Goal: Task Accomplishment & Management: Manage account settings

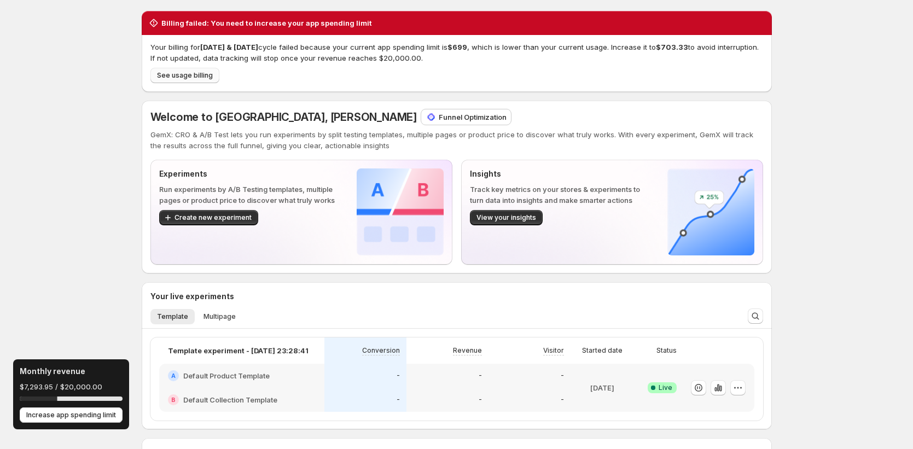
click at [177, 77] on span "See usage billing" at bounding box center [185, 75] width 56 height 9
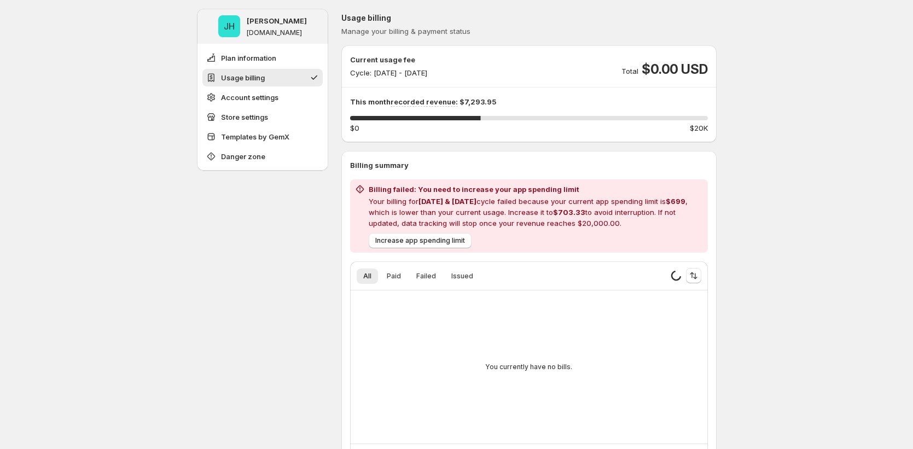
scroll to position [103, 0]
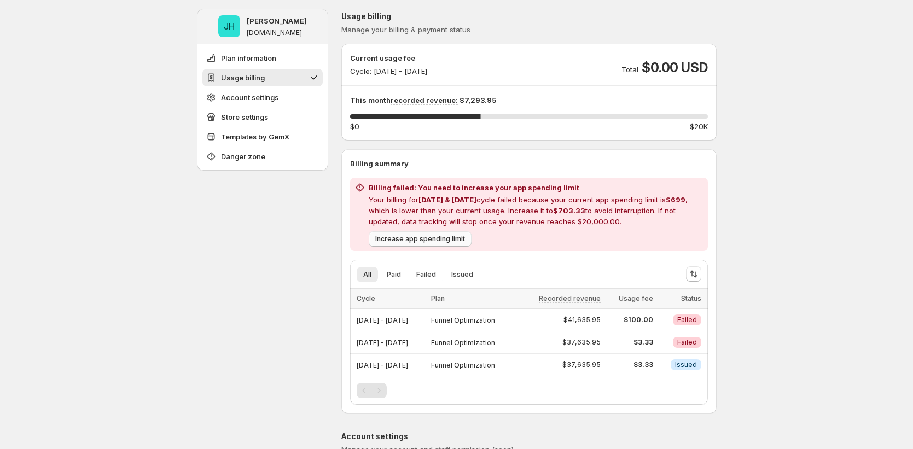
click at [427, 238] on span "Increase app spending limit" at bounding box center [420, 239] width 90 height 9
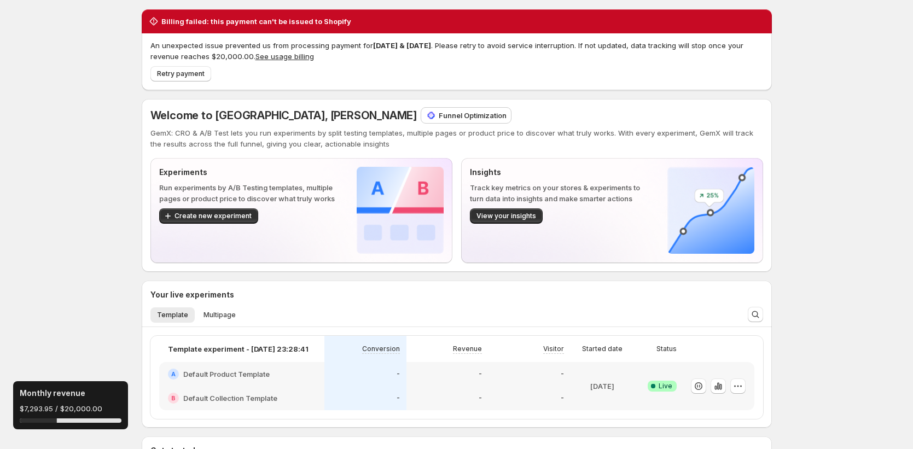
scroll to position [2, 0]
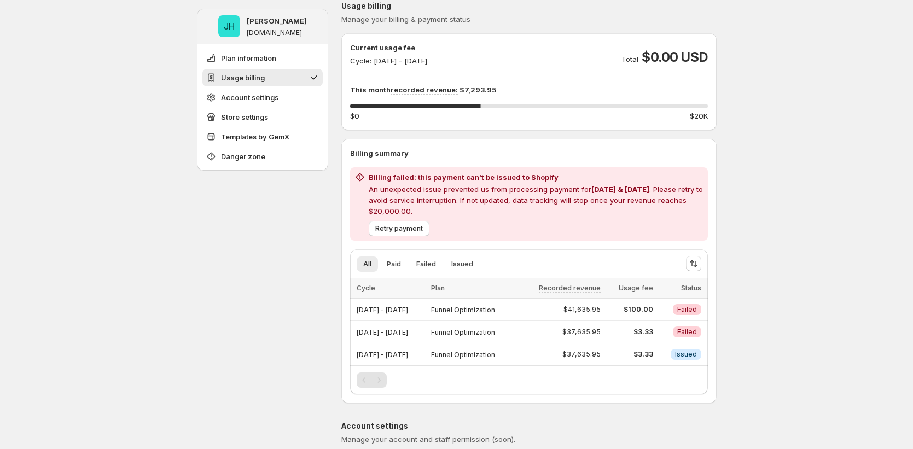
scroll to position [146, 0]
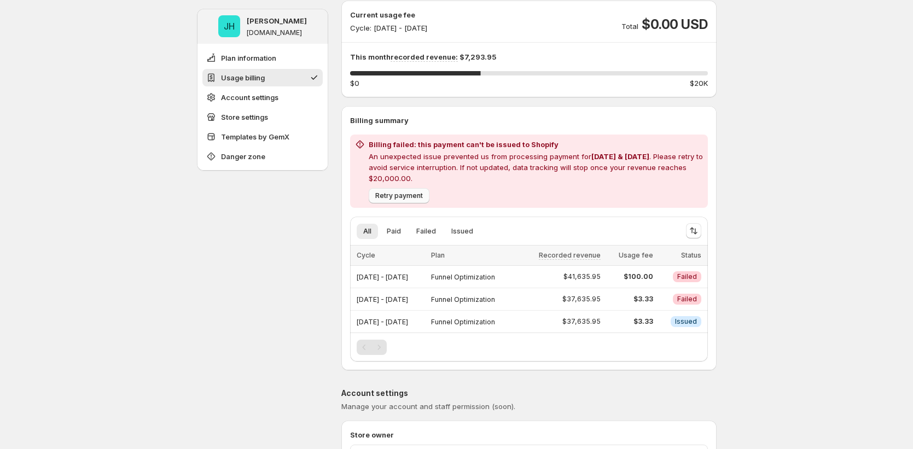
click at [381, 193] on span "Retry payment" at bounding box center [399, 195] width 48 height 9
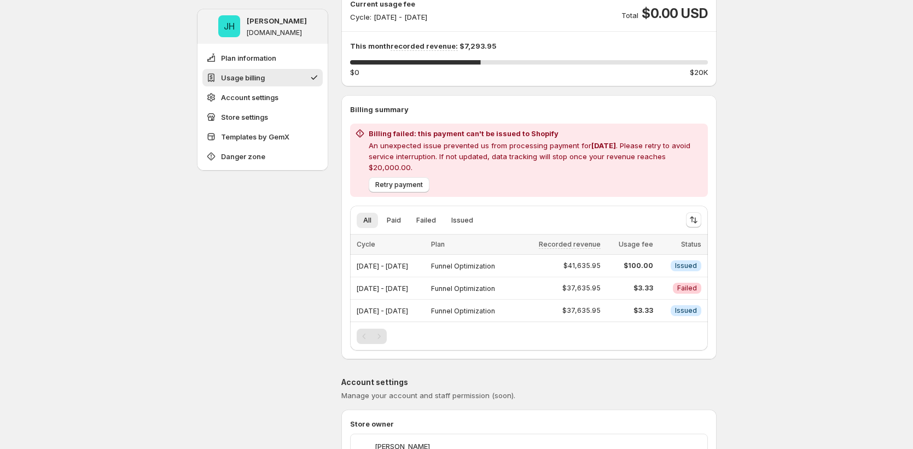
scroll to position [167, 0]
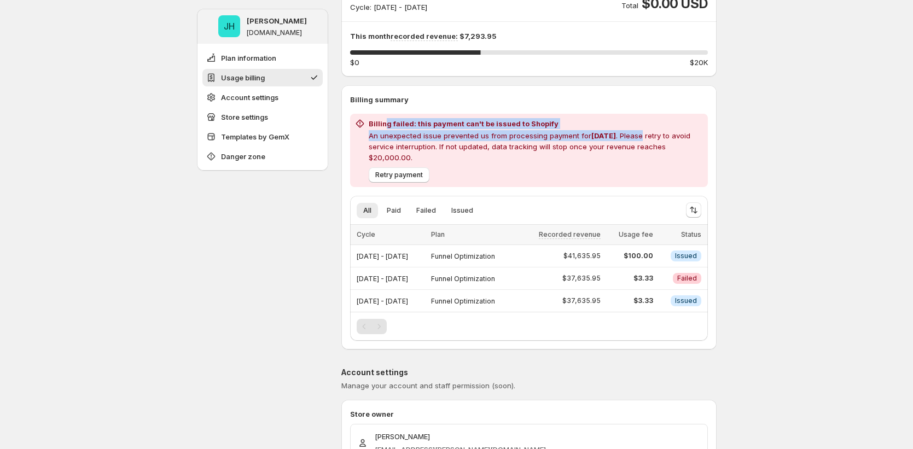
drag, startPoint x: 387, startPoint y: 123, endPoint x: 650, endPoint y: 136, distance: 264.0
click at [650, 136] on div "Billing failed: this payment can't be issued to Shopify An unexpected issue pre…" at bounding box center [536, 140] width 335 height 45
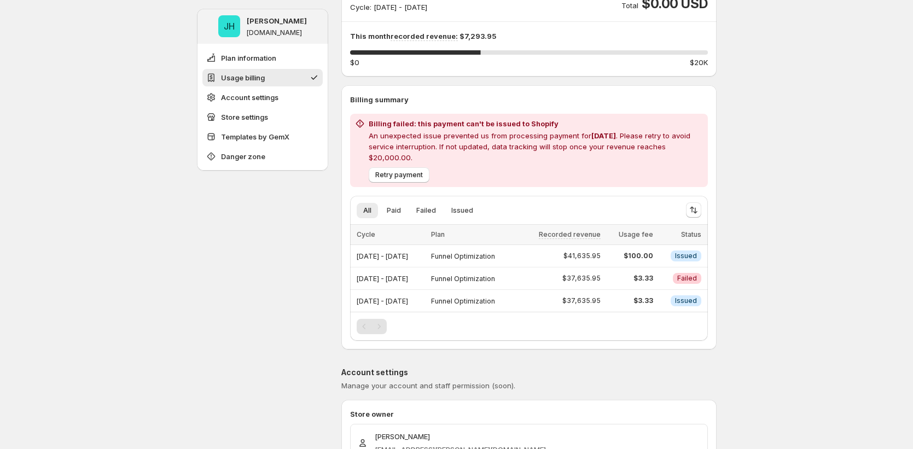
click at [518, 163] on div "Retry payment" at bounding box center [533, 173] width 339 height 20
click at [409, 171] on span "Retry payment" at bounding box center [399, 175] width 48 height 9
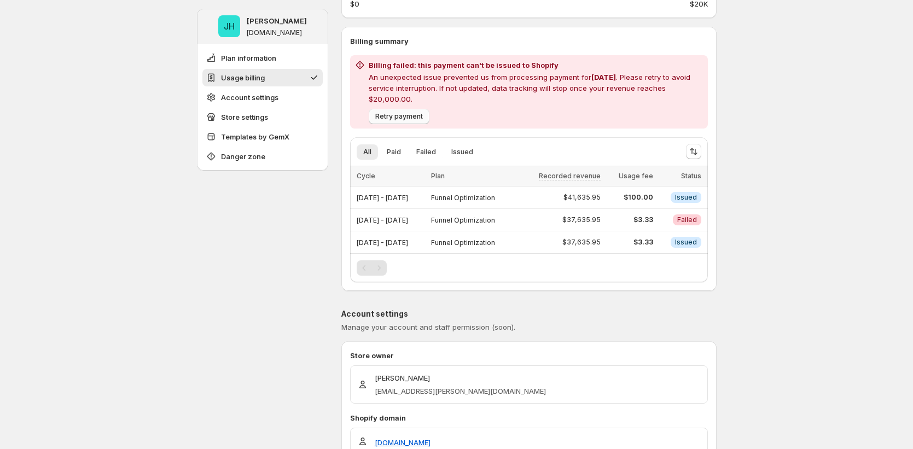
scroll to position [225, 0]
click at [397, 112] on button "Retry payment" at bounding box center [399, 116] width 61 height 15
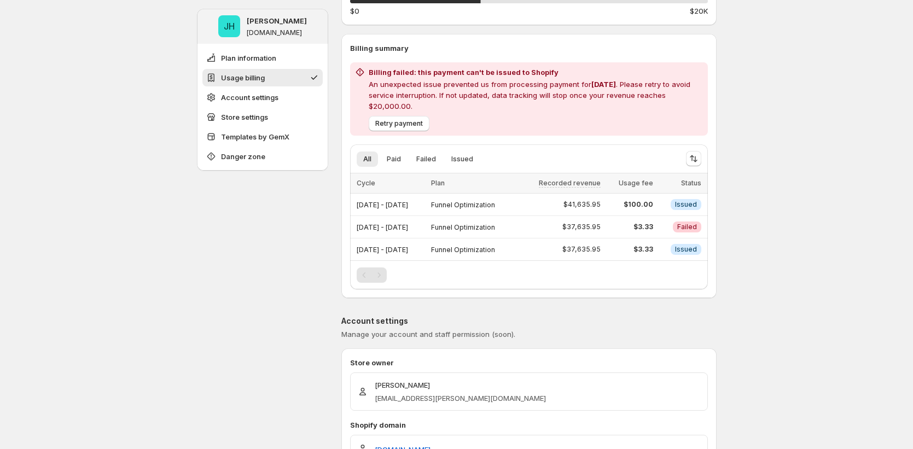
scroll to position [218, 0]
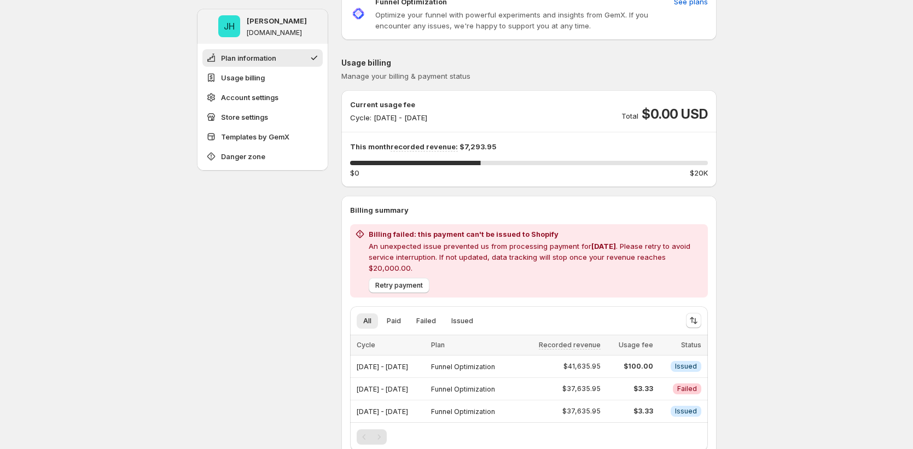
scroll to position [91, 0]
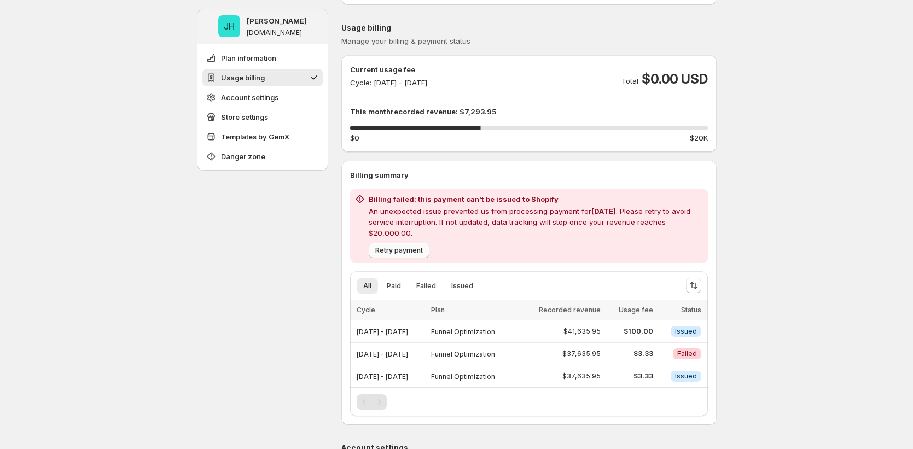
click at [423, 246] on span "Retry payment" at bounding box center [399, 250] width 48 height 9
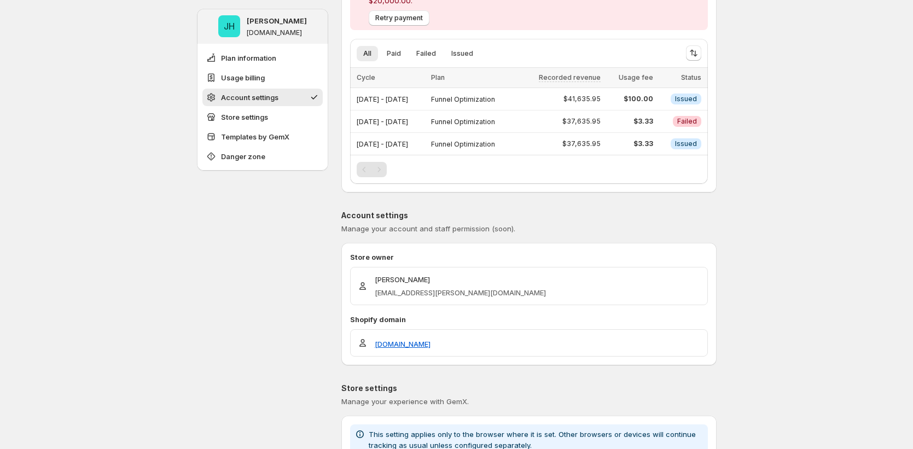
scroll to position [201, 0]
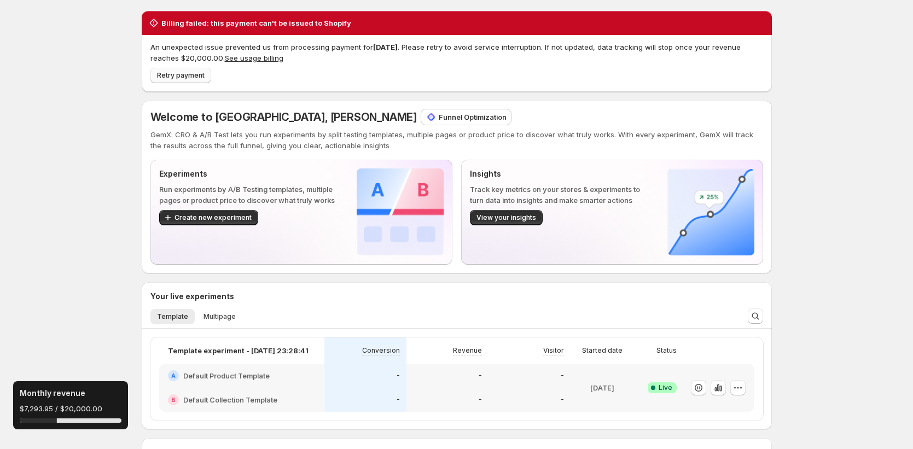
click at [162, 74] on span "Retry payment" at bounding box center [181, 75] width 48 height 9
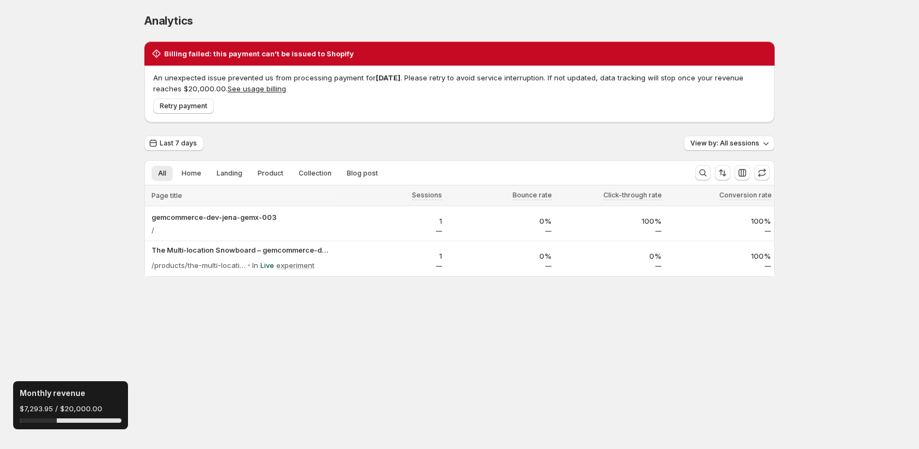
click at [260, 91] on button "See usage billing" at bounding box center [257, 88] width 59 height 9
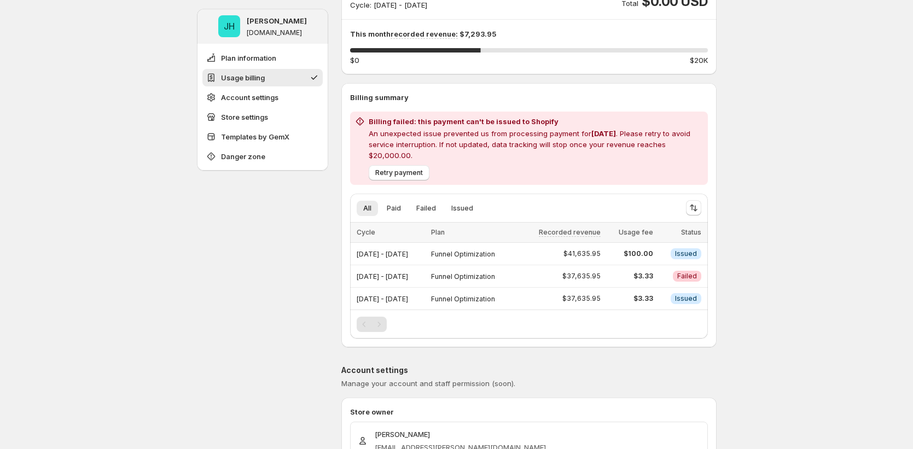
scroll to position [196, 0]
